Goal: Transaction & Acquisition: Purchase product/service

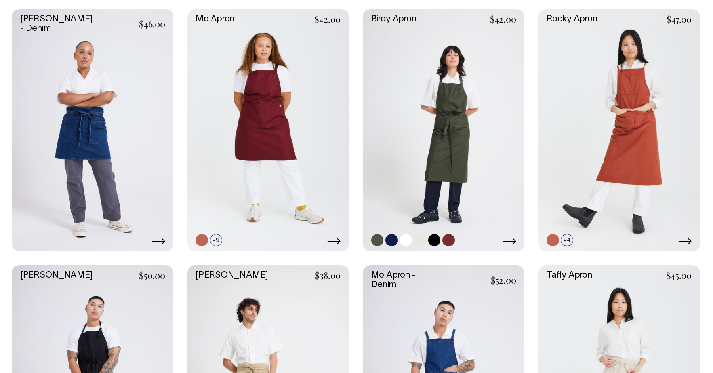
scroll to position [234, 0]
click at [454, 155] on link at bounding box center [444, 131] width 162 height 242
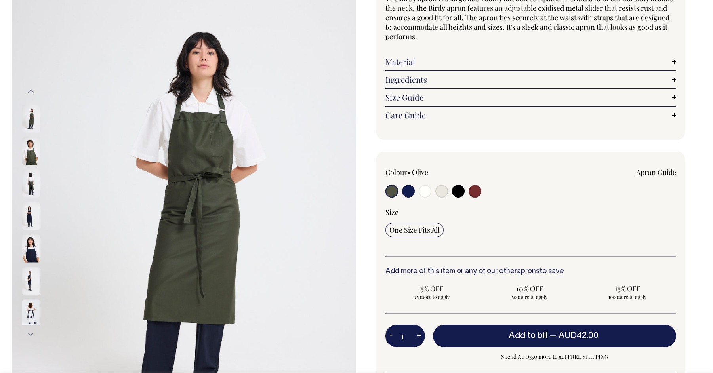
click at [425, 190] on input "radio" at bounding box center [425, 191] width 13 height 13
radio input "true"
select select "Off-White"
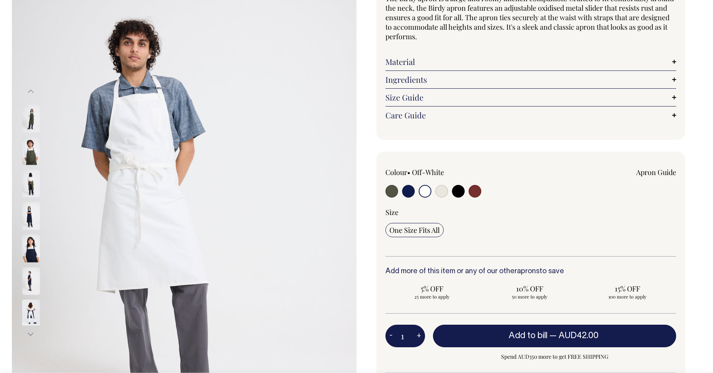
scroll to position [88, 0]
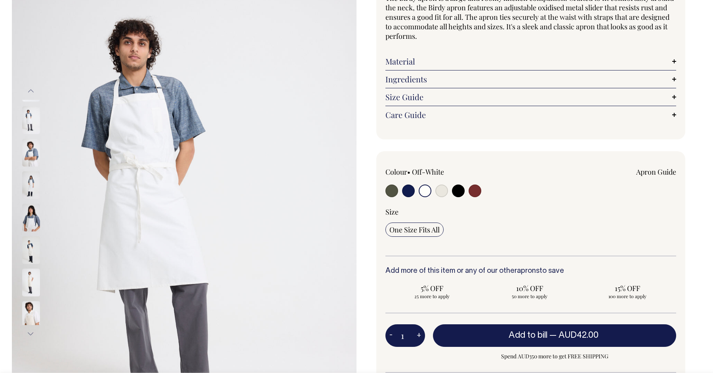
click at [442, 192] on input "radio" at bounding box center [441, 191] width 13 height 13
radio input "true"
select select "Natural"
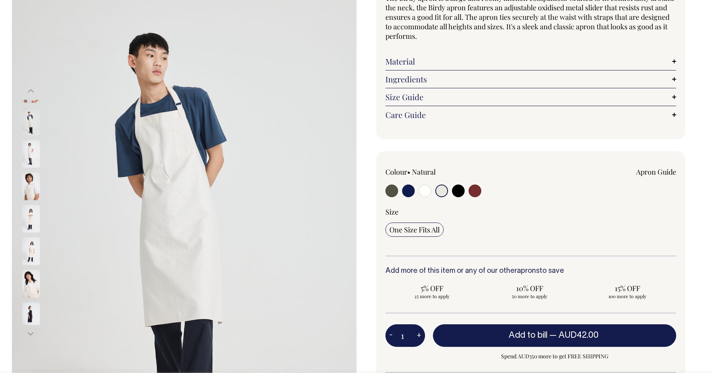
click at [426, 192] on input "radio" at bounding box center [425, 191] width 13 height 13
radio input "true"
select select "Off-White"
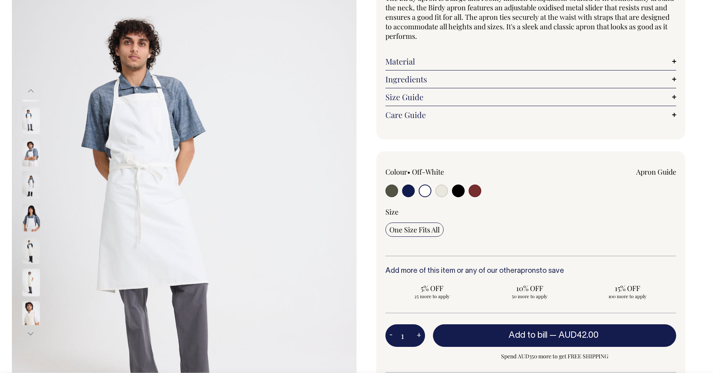
click at [38, 215] on img at bounding box center [31, 218] width 18 height 28
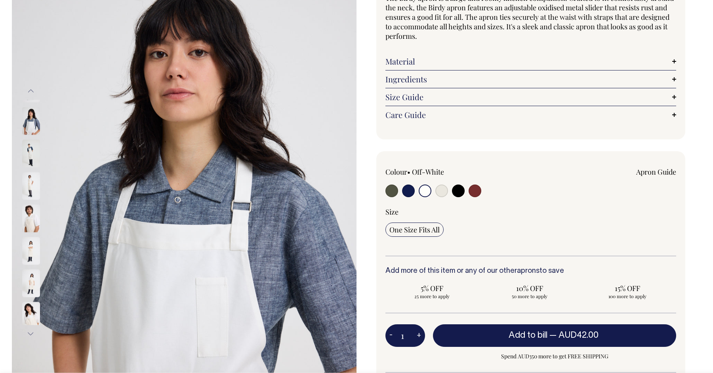
click at [408, 192] on input "radio" at bounding box center [408, 191] width 13 height 13
radio input "true"
select select "Dark Navy"
